Goal: Transaction & Acquisition: Purchase product/service

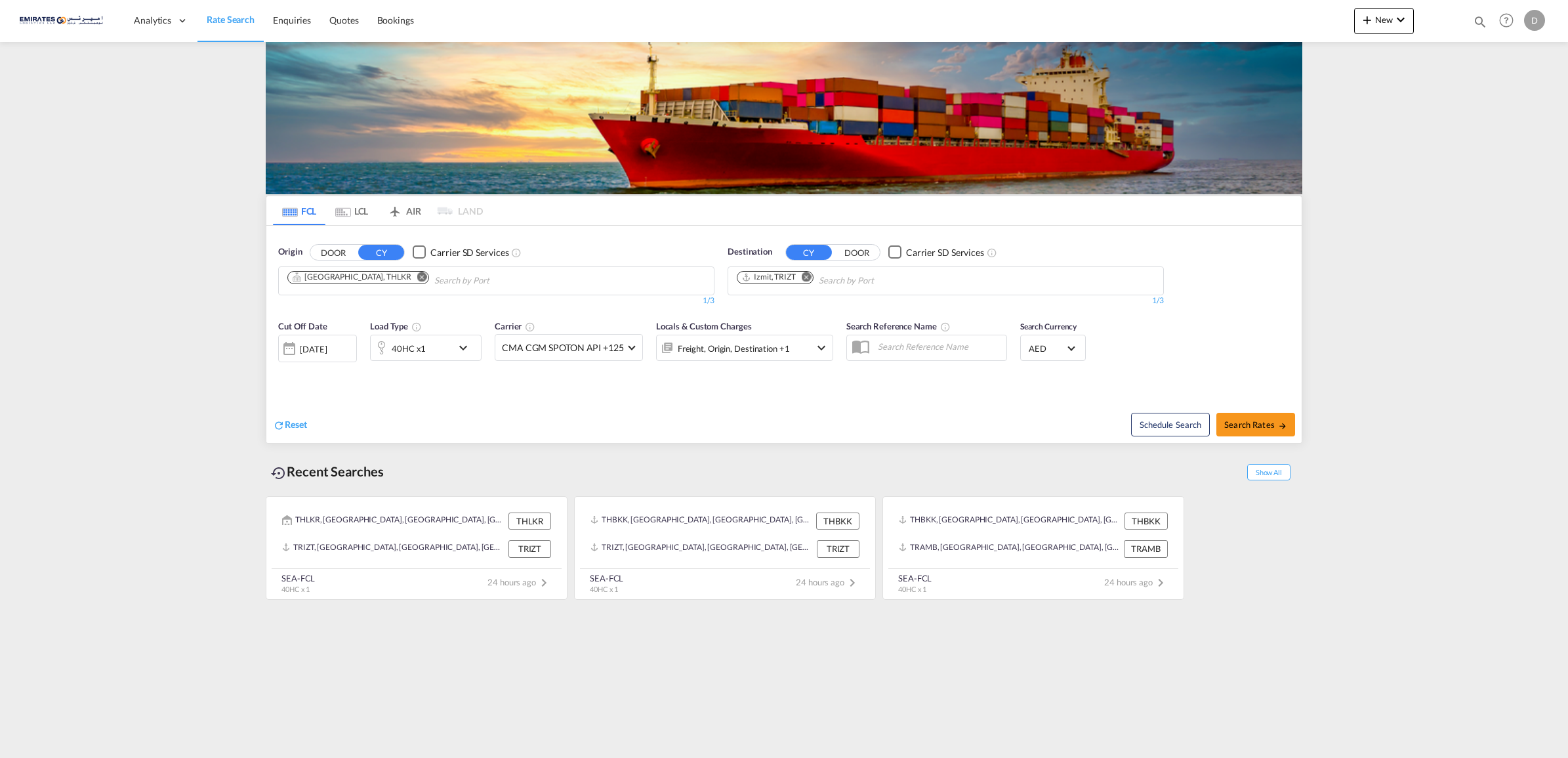
click at [417, 279] on md-icon "Remove" at bounding box center [422, 276] width 10 height 10
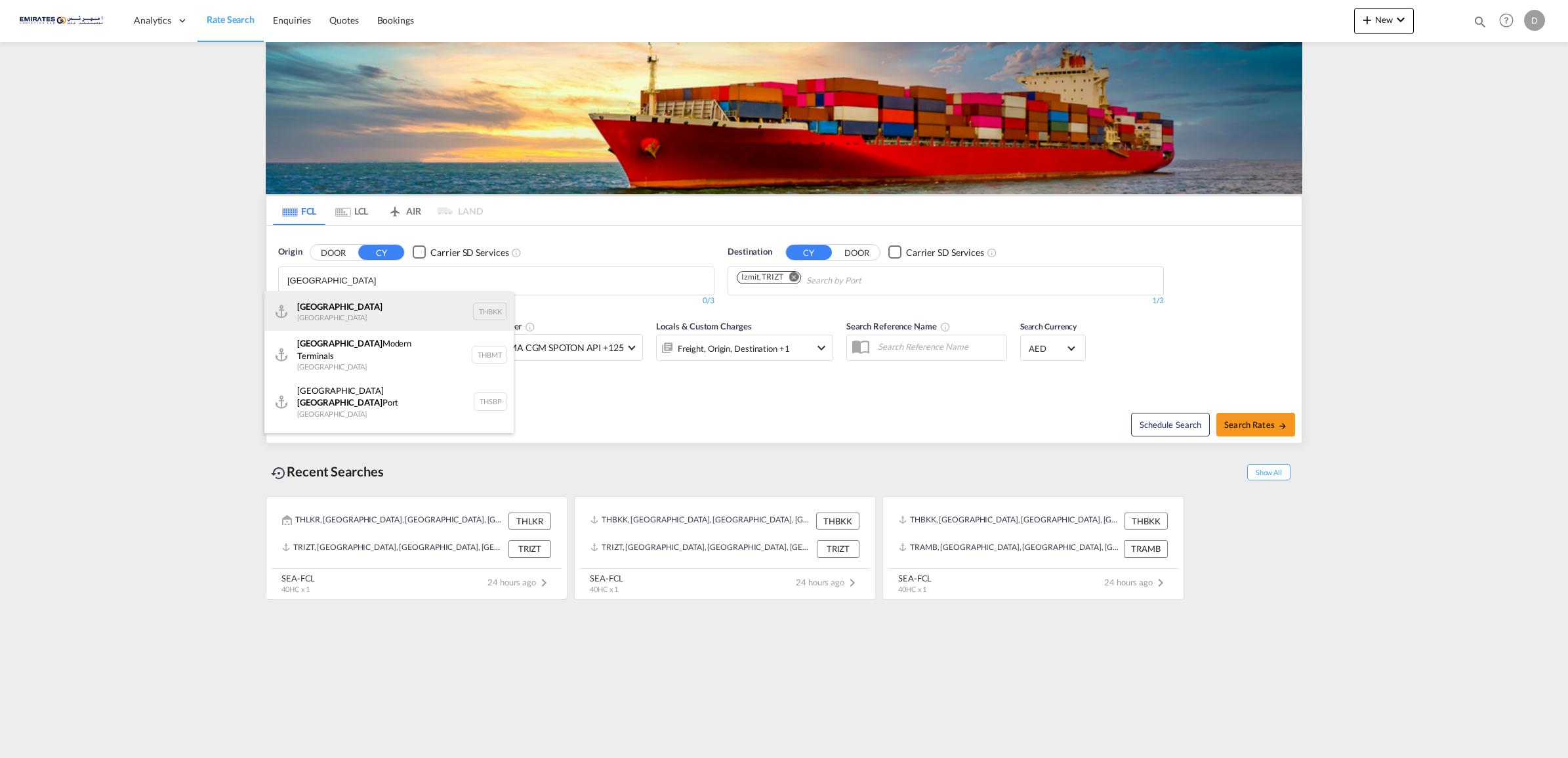
type input "[GEOGRAPHIC_DATA]"
click at [364, 320] on div "[GEOGRAPHIC_DATA] [GEOGRAPHIC_DATA] THBKK" at bounding box center [389, 311] width 250 height 39
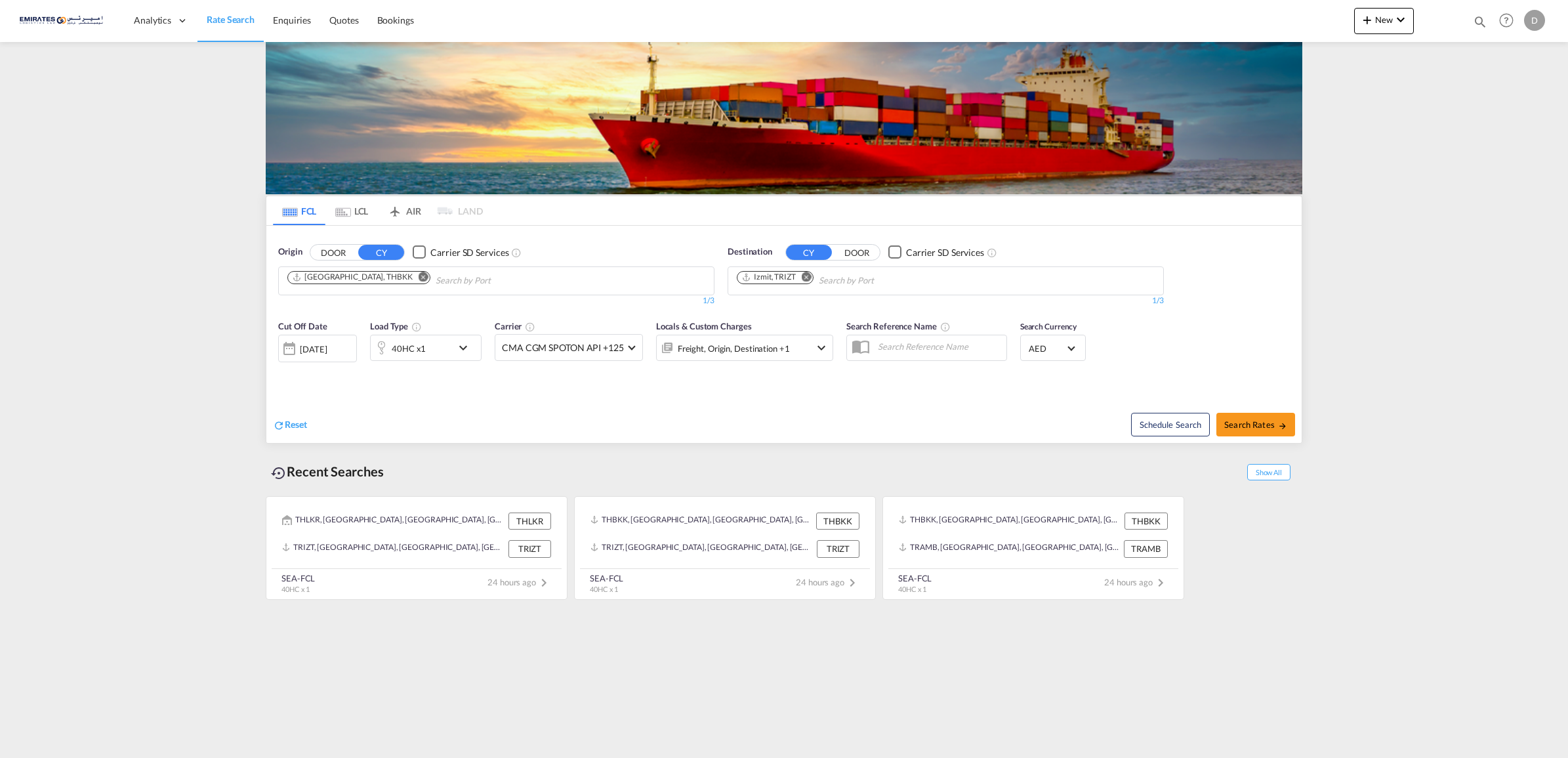
click at [804, 274] on md-icon "Remove" at bounding box center [806, 276] width 10 height 10
type input "jebel ali"
click at [760, 299] on div "[GEOGRAPHIC_DATA] [GEOGRAPHIC_DATA]" at bounding box center [838, 311] width 250 height 39
click at [1244, 426] on span "Search Rates" at bounding box center [1255, 425] width 63 height 11
type input "THBKK to AEJEA / [DATE]"
